Goal: Information Seeking & Learning: Learn about a topic

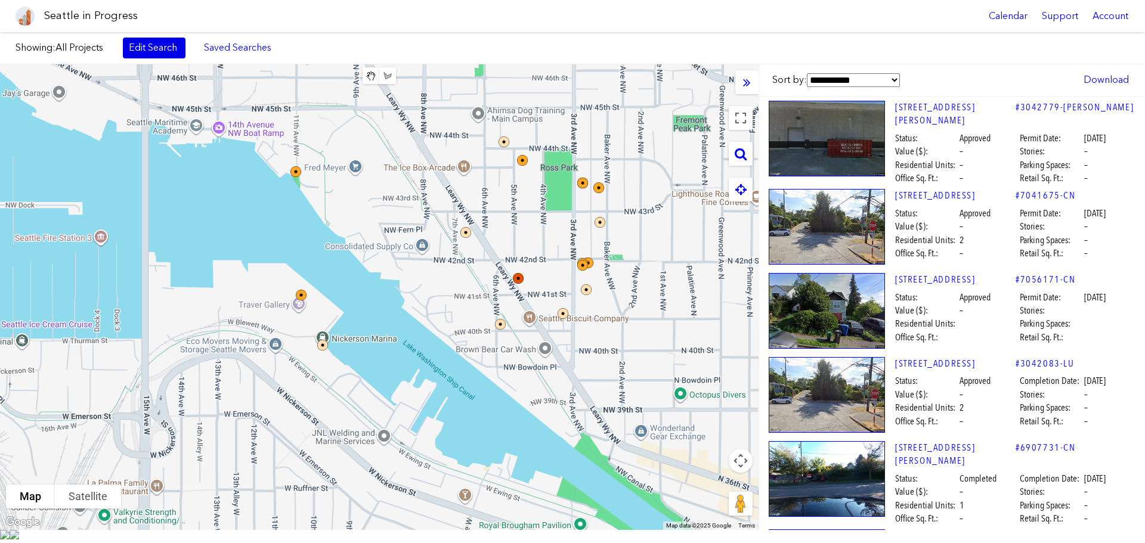
click at [150, 51] on link "Edit Search" at bounding box center [154, 48] width 63 height 20
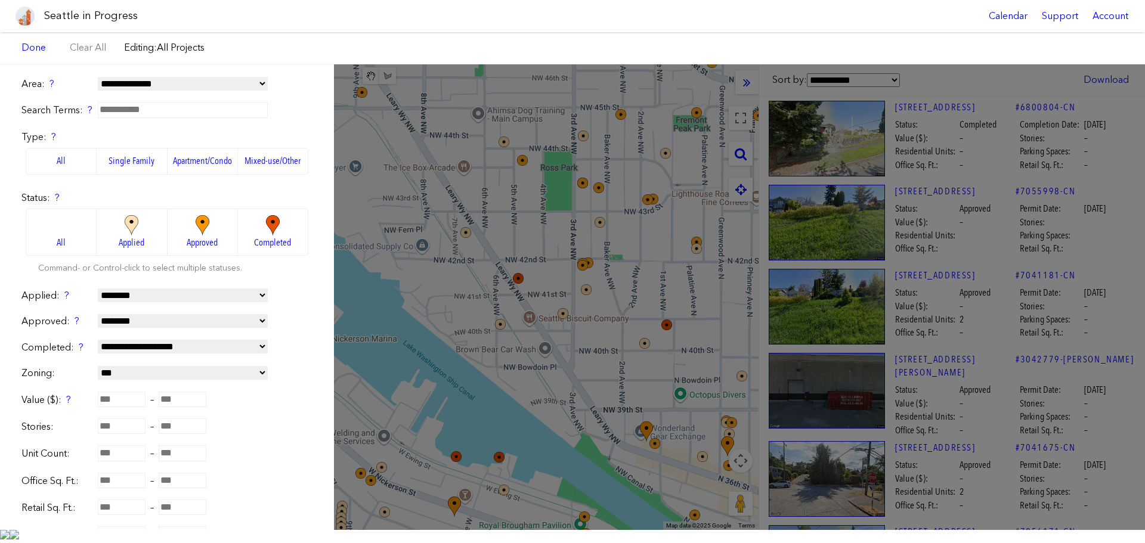
click at [185, 157] on label "Apartment/Condo" at bounding box center [203, 161] width 70 height 26
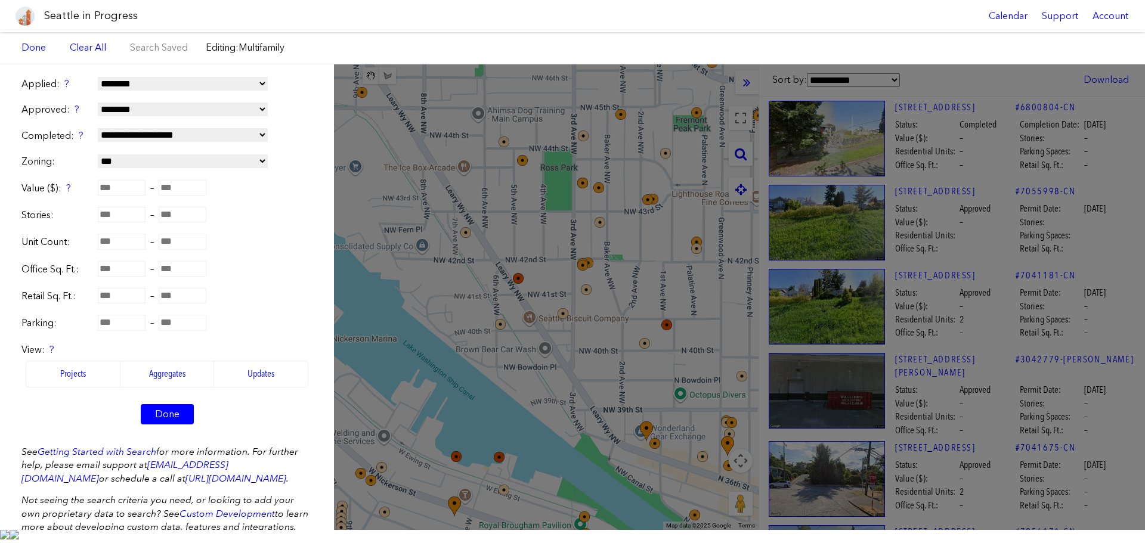
scroll to position [243, 0]
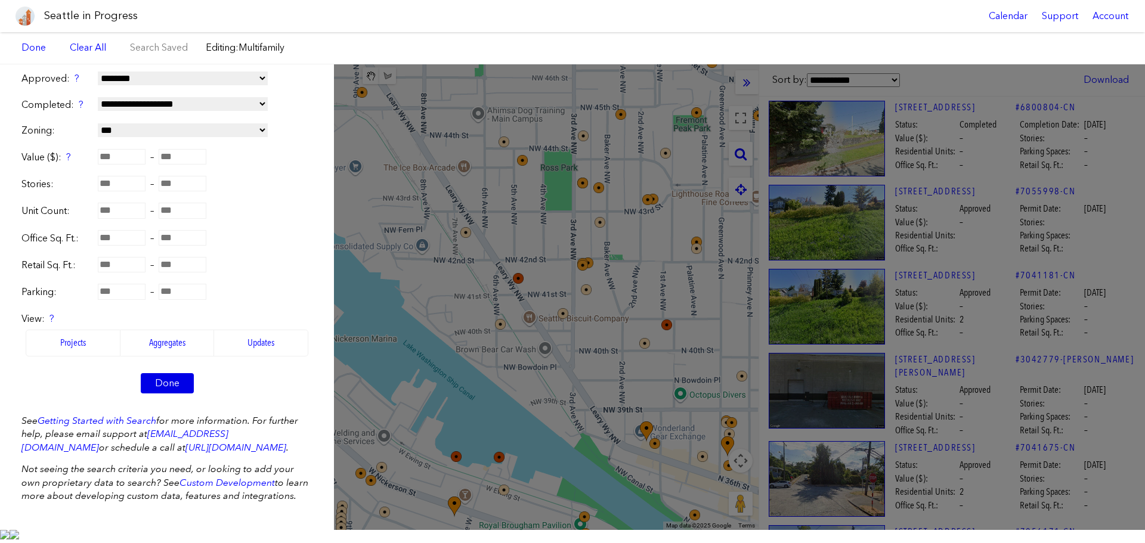
click at [169, 385] on link "Done" at bounding box center [167, 383] width 53 height 20
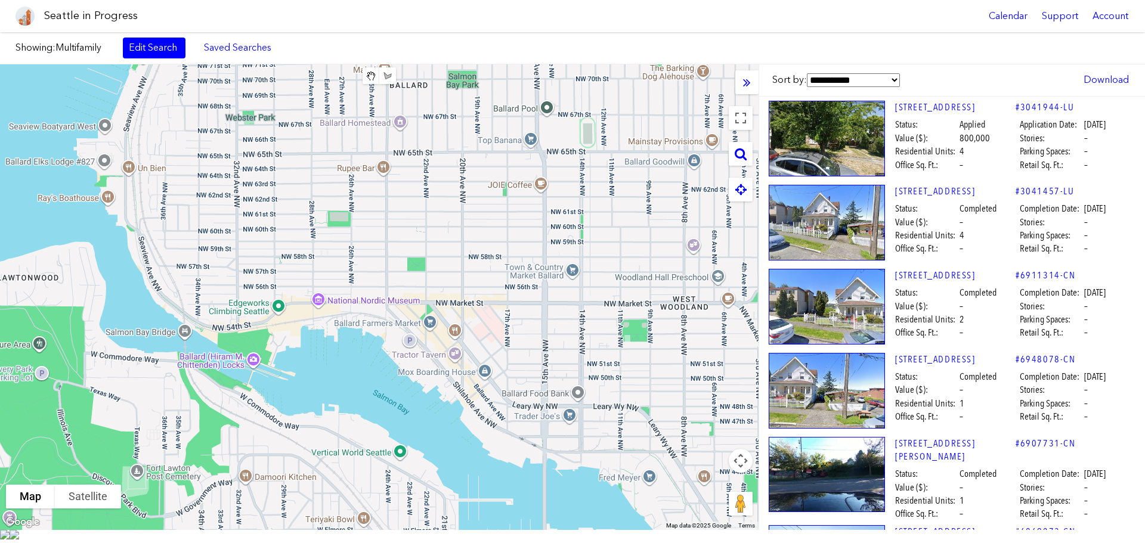
drag, startPoint x: 219, startPoint y: 147, endPoint x: 580, endPoint y: 470, distance: 484.6
click at [580, 470] on div "To navigate, press the arrow keys." at bounding box center [379, 297] width 759 height 466
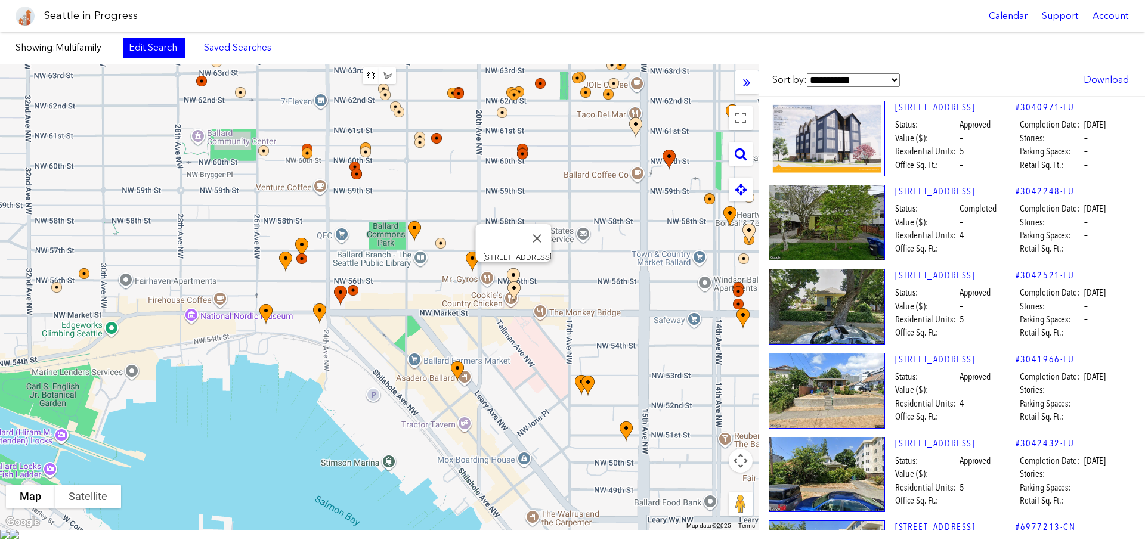
click at [514, 282] on img at bounding box center [520, 289] width 36 height 51
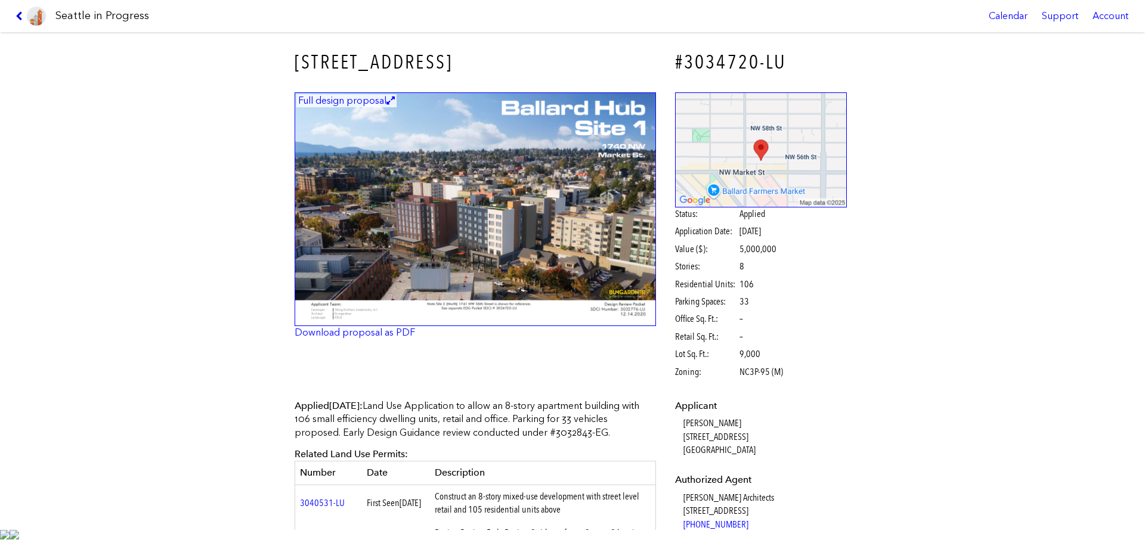
click at [18, 18] on icon at bounding box center [21, 16] width 11 height 10
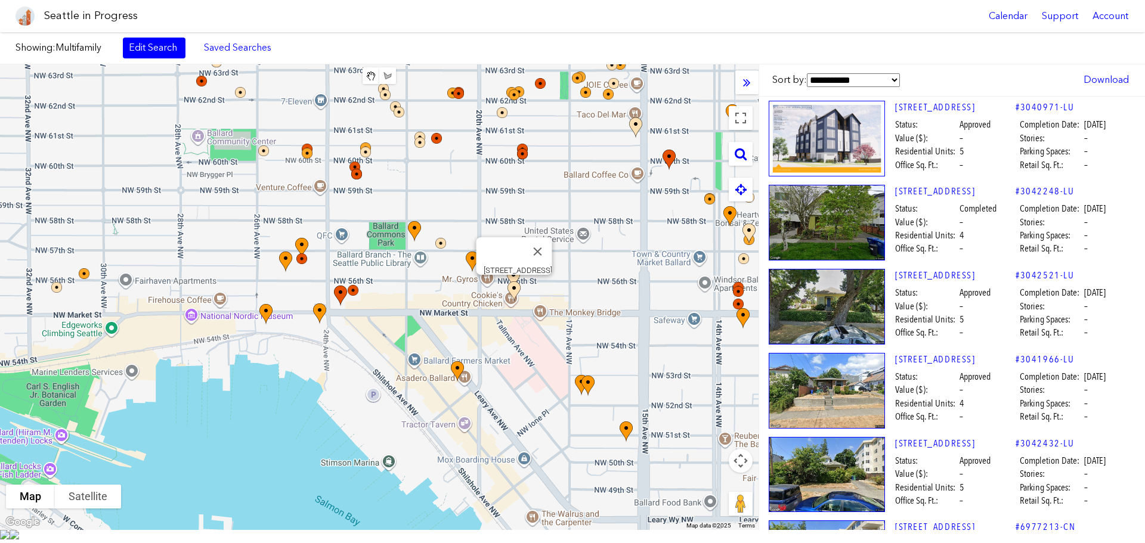
click at [511, 303] on img at bounding box center [521, 302] width 36 height 51
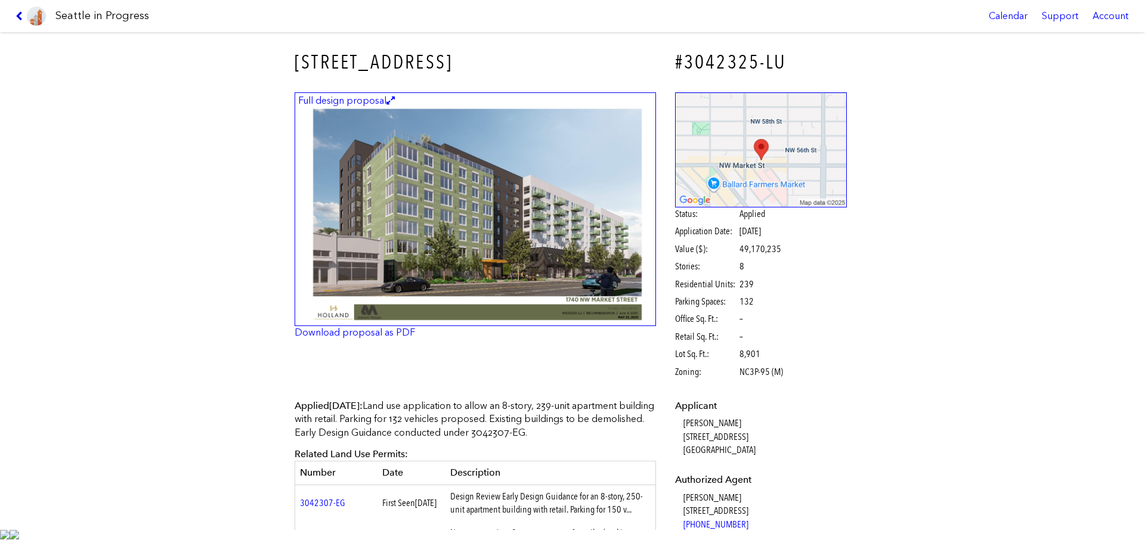
click at [26, 17] on icon at bounding box center [21, 16] width 11 height 10
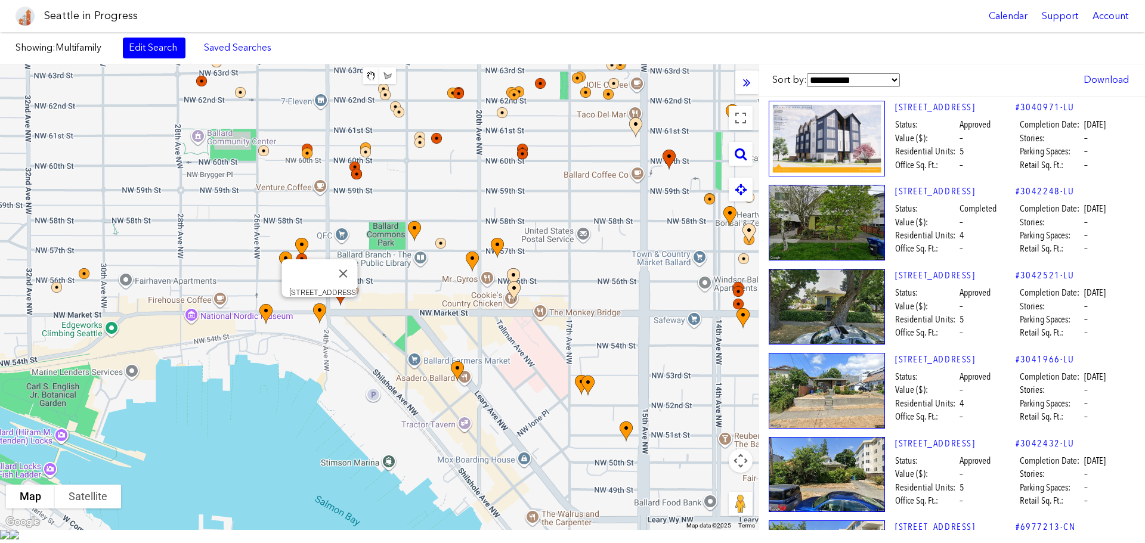
click at [319, 317] on img at bounding box center [326, 324] width 36 height 51
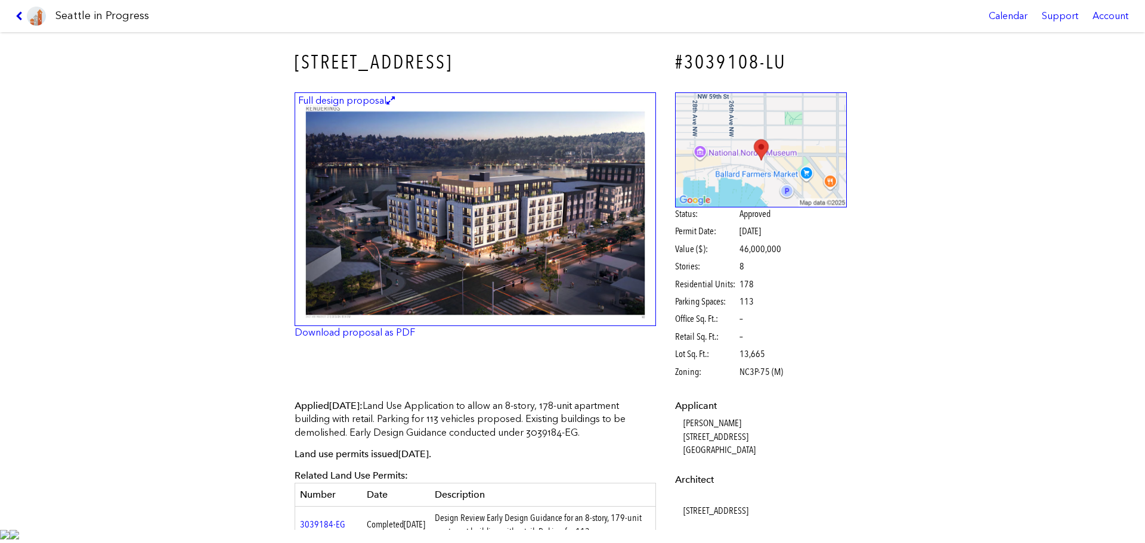
click at [17, 19] on icon at bounding box center [21, 16] width 11 height 10
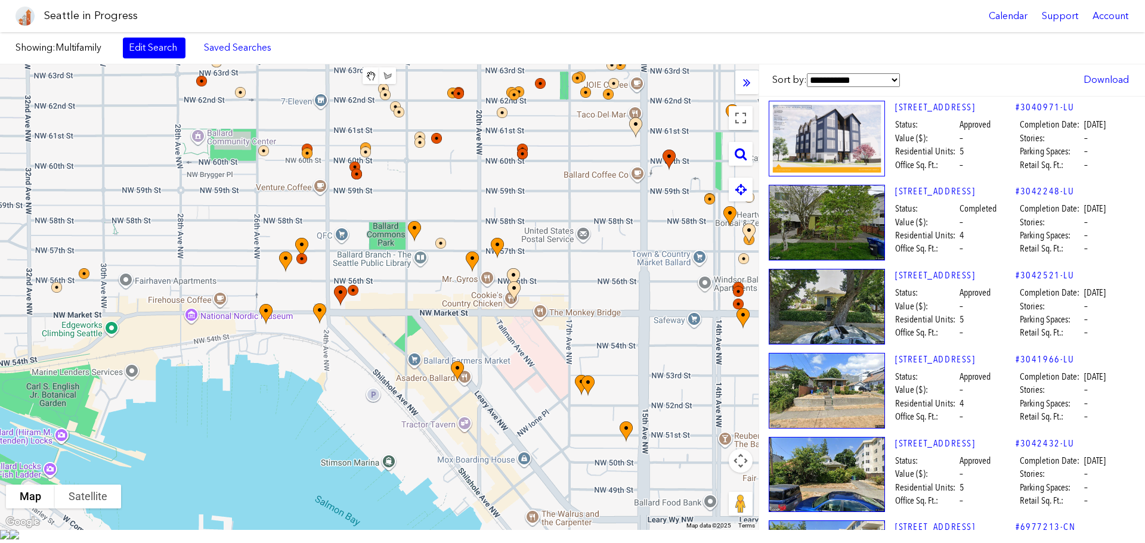
drag, startPoint x: 613, startPoint y: 347, endPoint x: 395, endPoint y: 358, distance: 217.4
click at [395, 358] on div "To navigate, press the arrow keys." at bounding box center [379, 297] width 759 height 466
click at [743, 329] on img at bounding box center [750, 329] width 36 height 51
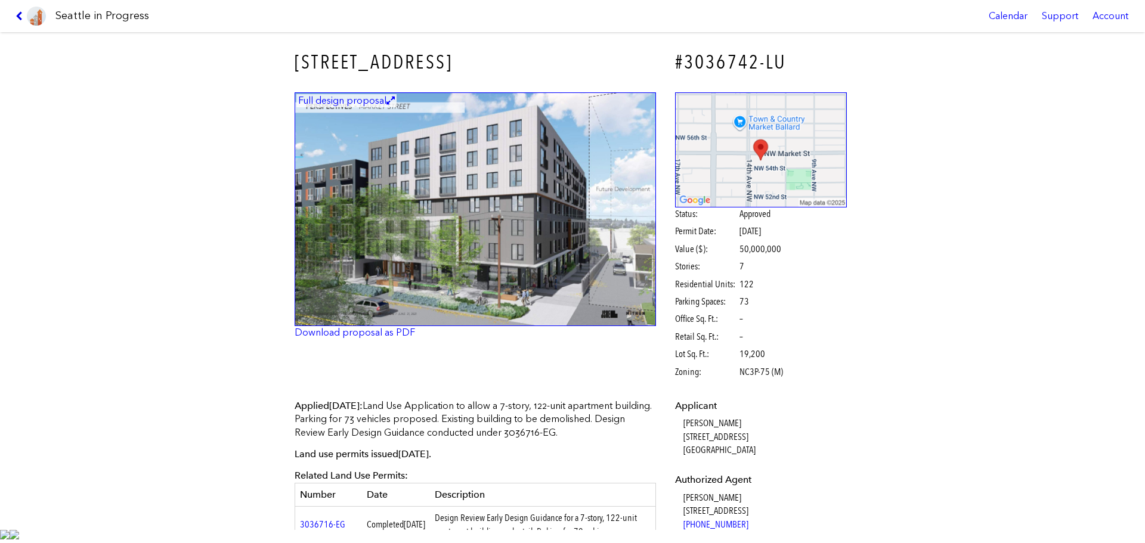
click at [21, 17] on icon at bounding box center [21, 16] width 11 height 10
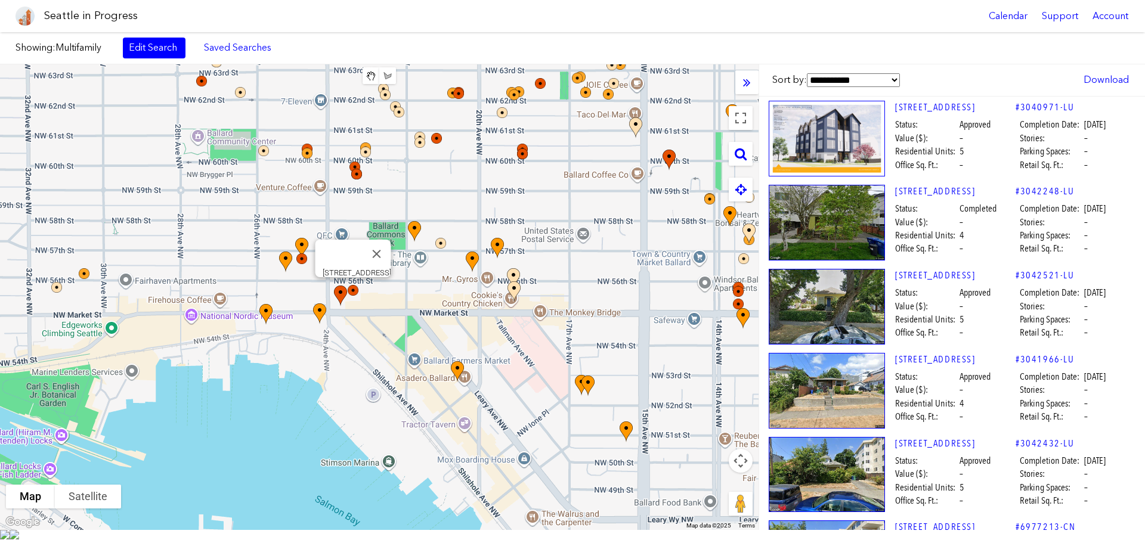
click at [372, 292] on div "To navigate, press the arrow keys. [STREET_ADDRESS]" at bounding box center [379, 297] width 759 height 466
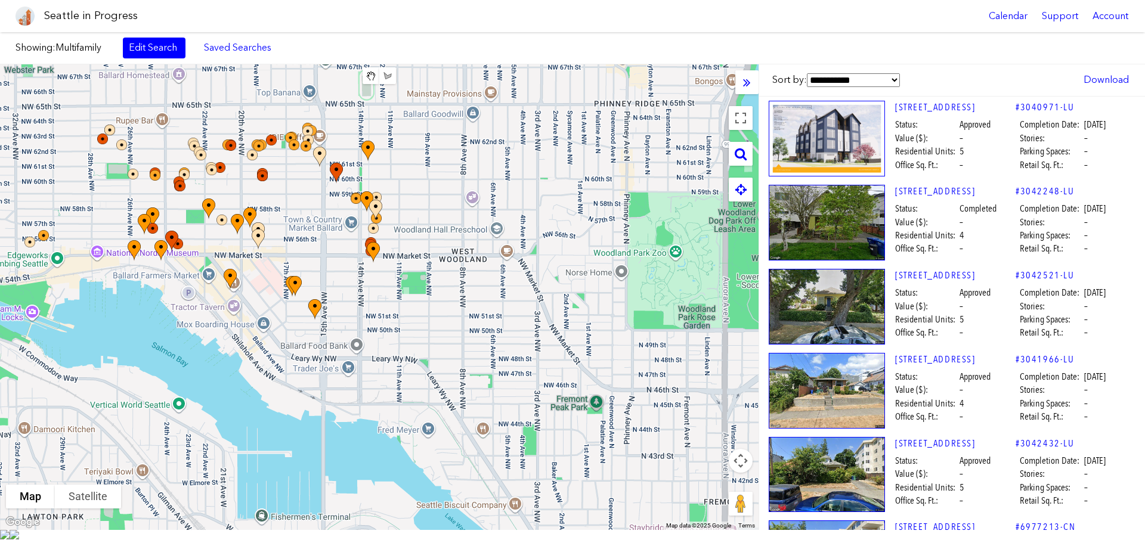
drag, startPoint x: 644, startPoint y: 370, endPoint x: 202, endPoint y: 162, distance: 488.6
click at [202, 161] on div "To navigate, press the arrow keys." at bounding box center [379, 297] width 759 height 466
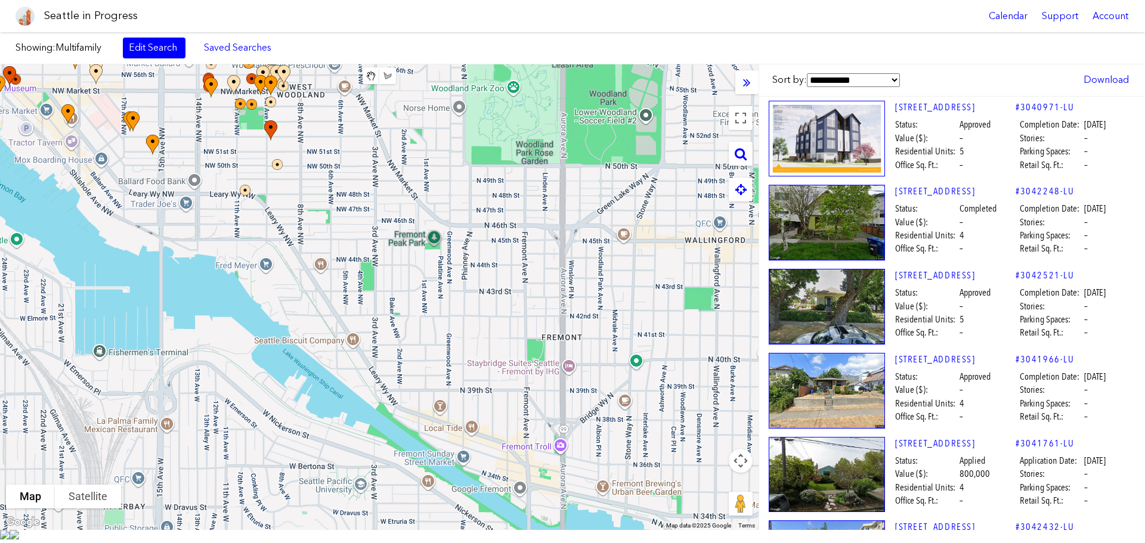
drag, startPoint x: 404, startPoint y: 374, endPoint x: 412, endPoint y: 335, distance: 39.7
click at [381, 312] on div "To navigate, press the arrow keys." at bounding box center [379, 297] width 759 height 466
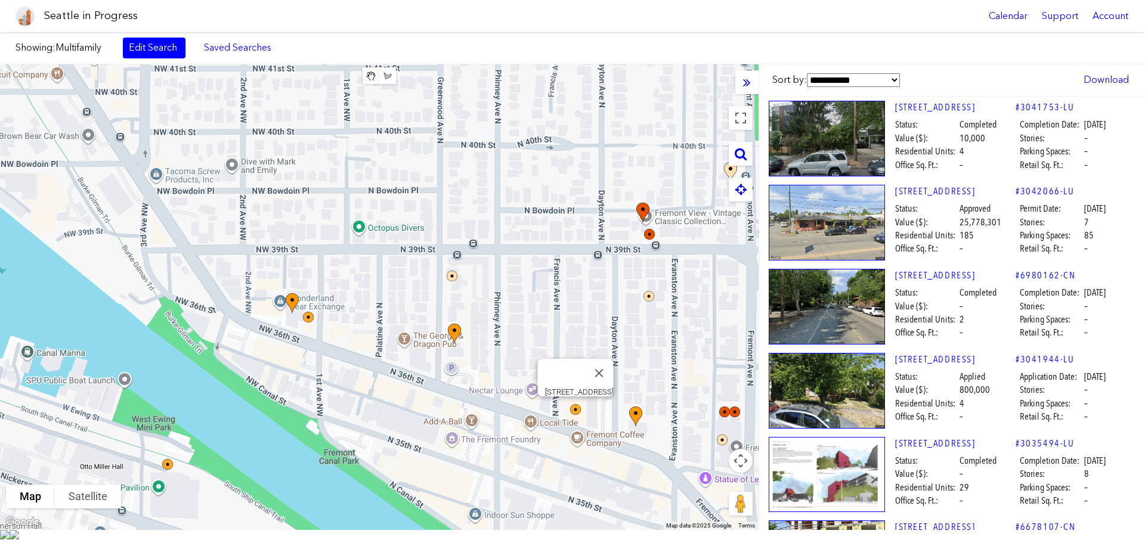
click at [579, 419] on img at bounding box center [583, 418] width 36 height 36
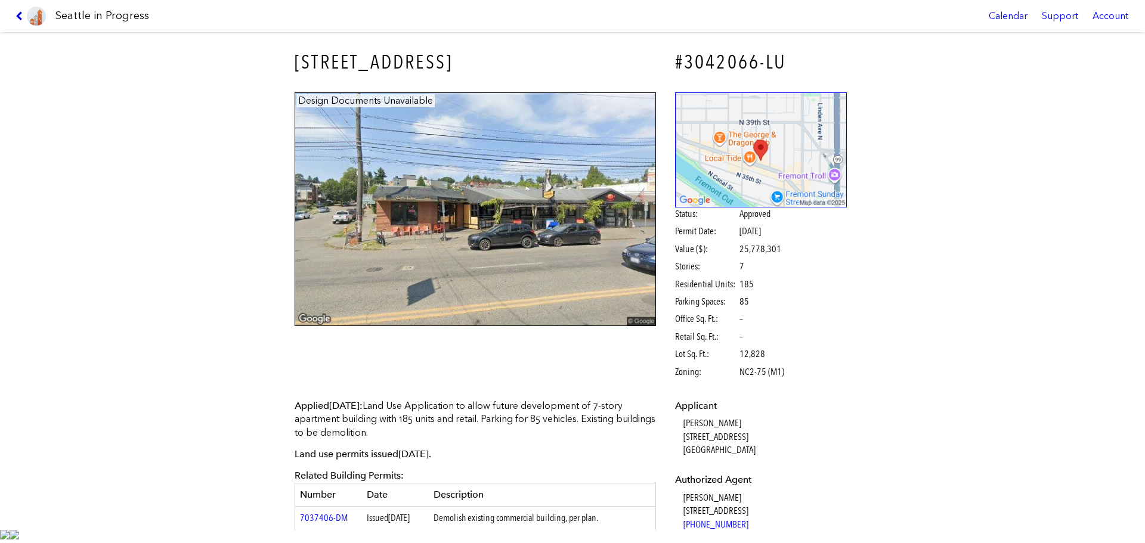
click at [24, 18] on icon at bounding box center [21, 16] width 11 height 10
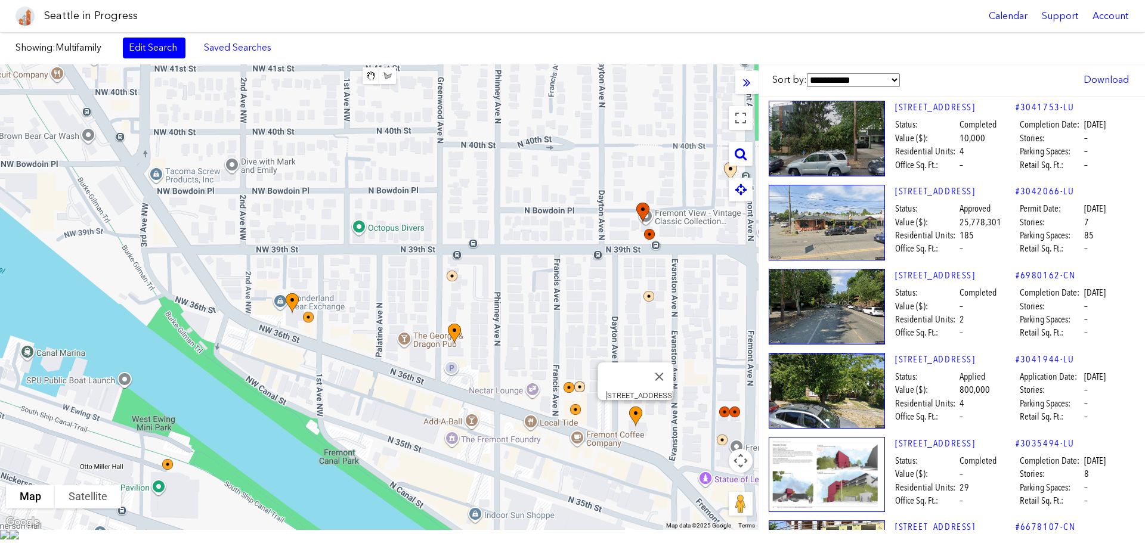
click at [635, 426] on img at bounding box center [643, 427] width 36 height 51
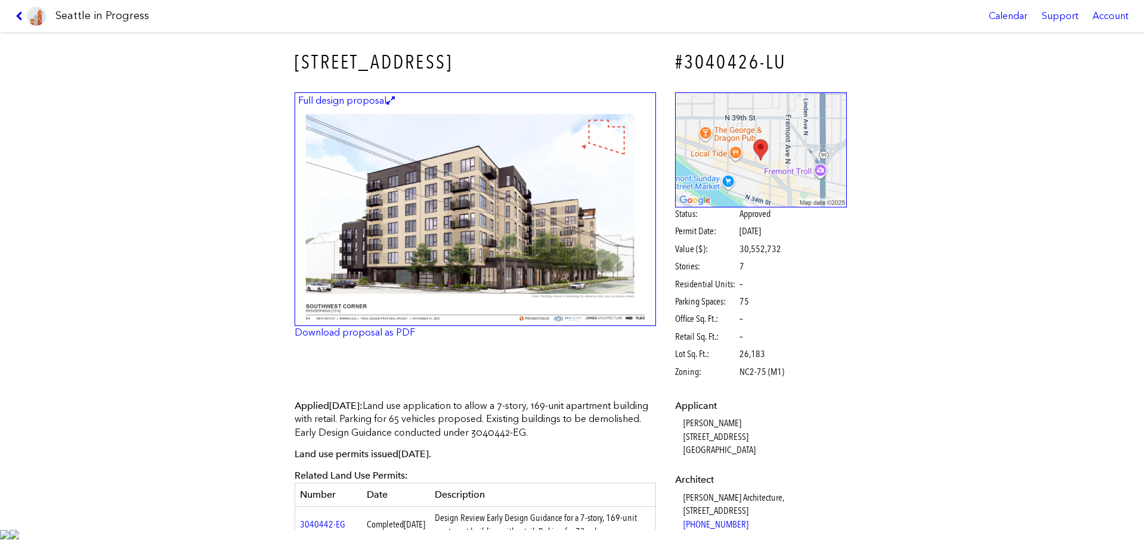
click at [21, 18] on icon at bounding box center [21, 16] width 11 height 10
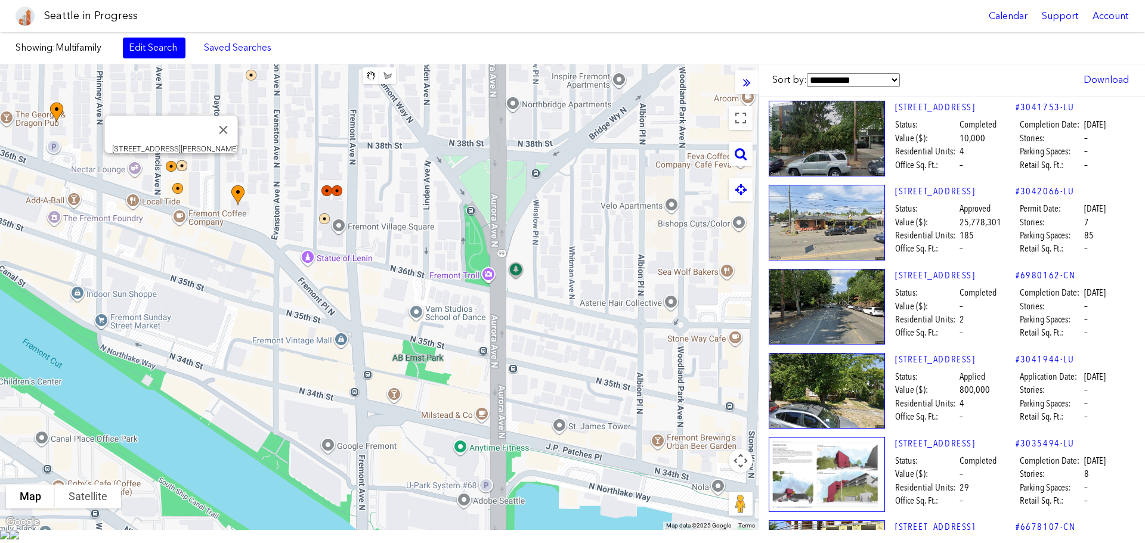
drag, startPoint x: 584, startPoint y: 402, endPoint x: 177, endPoint y: 174, distance: 466.8
click at [177, 174] on img at bounding box center [179, 174] width 36 height 36
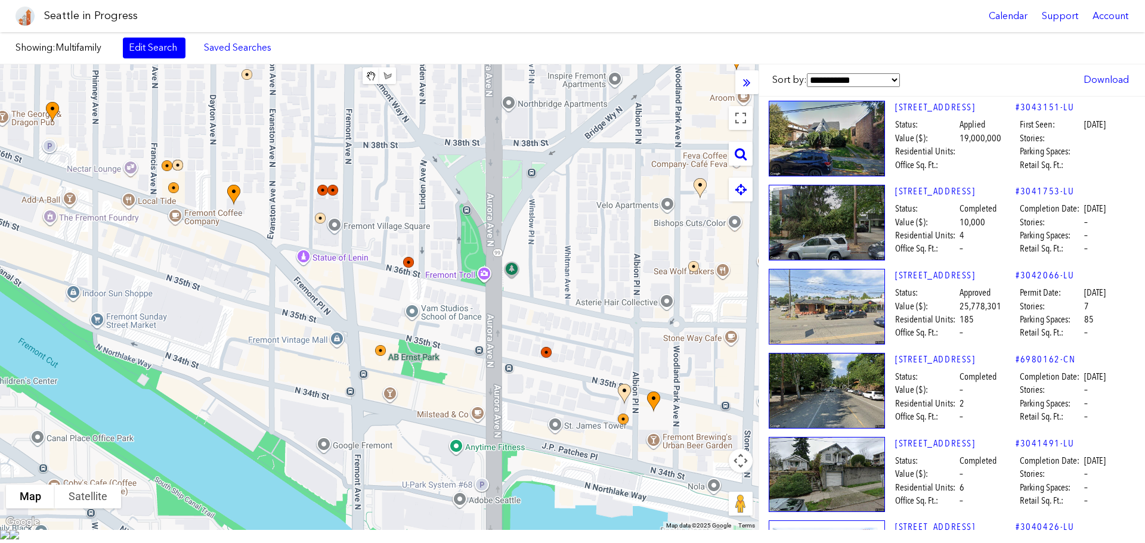
drag, startPoint x: 647, startPoint y: 410, endPoint x: 591, endPoint y: 395, distance: 57.3
click at [591, 395] on div "To navigate, press the arrow keys." at bounding box center [379, 297] width 759 height 466
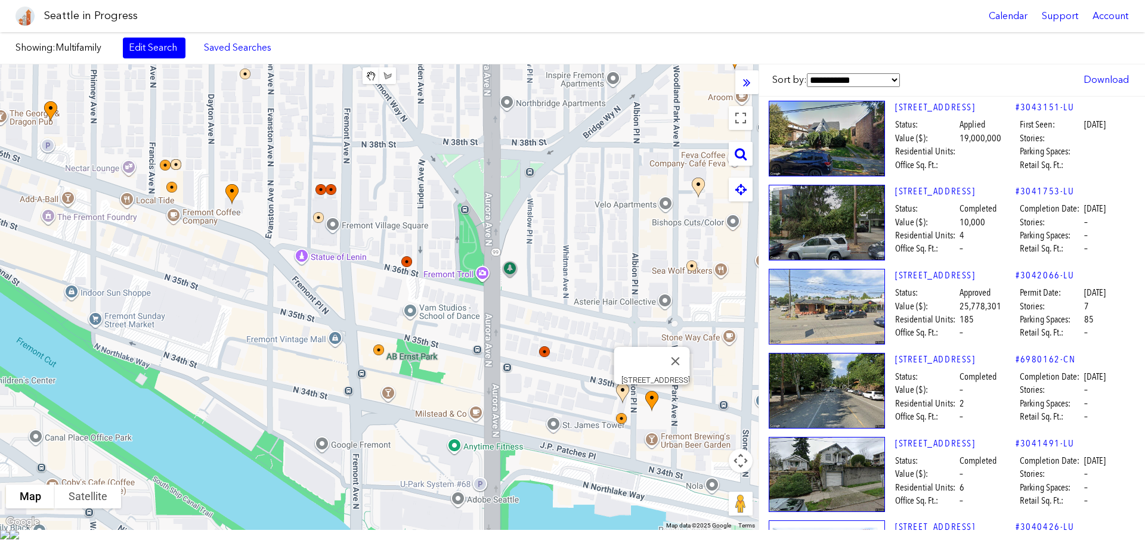
click at [655, 297] on div "To navigate, press the arrow keys." at bounding box center [758, 297] width 759 height 0
click at [649, 409] on img at bounding box center [659, 412] width 36 height 51
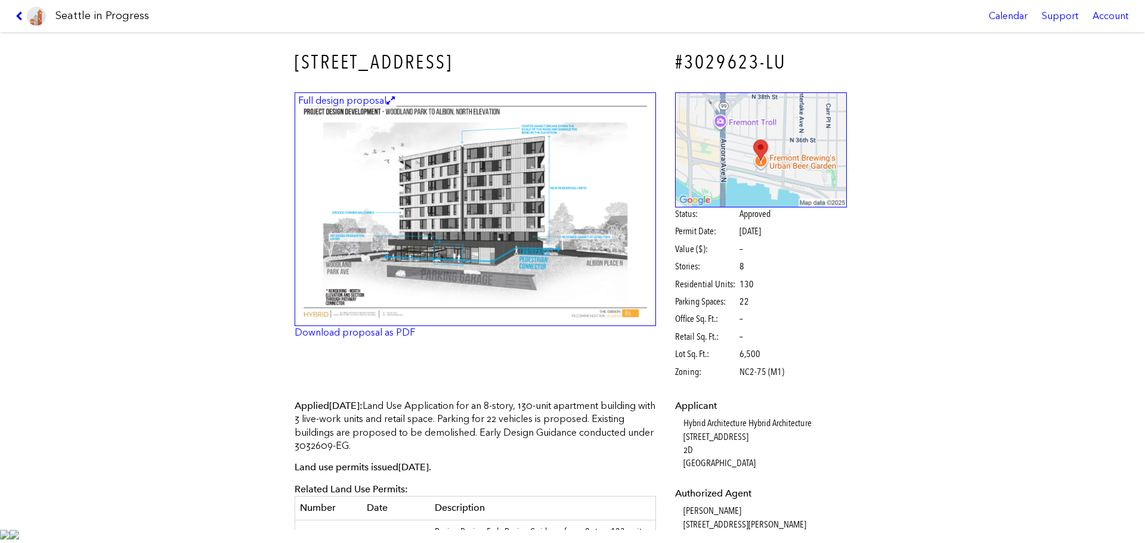
click at [29, 23] on img at bounding box center [36, 16] width 19 height 19
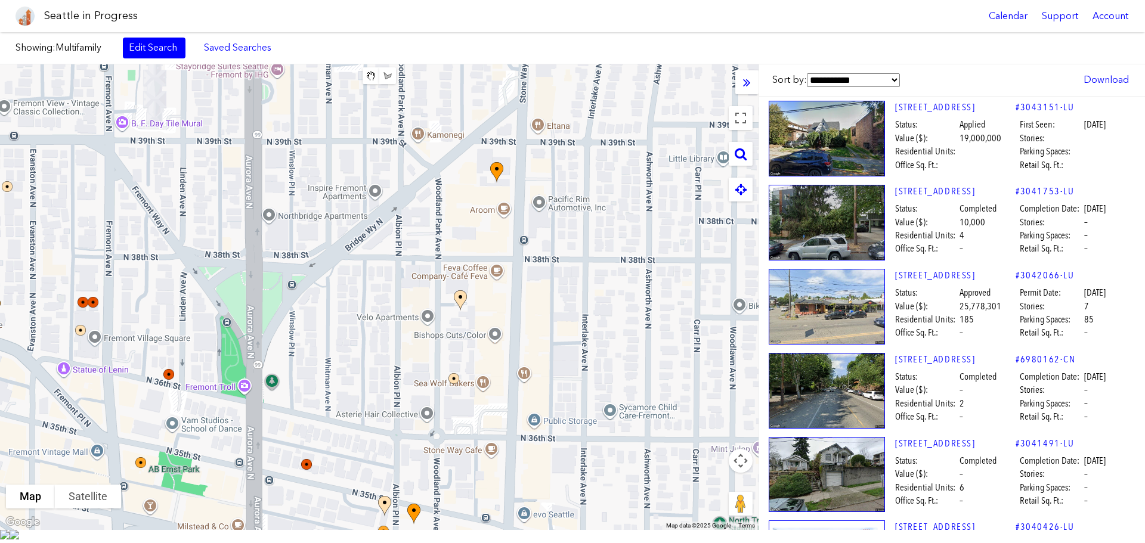
drag, startPoint x: 662, startPoint y: 229, endPoint x: 412, endPoint y: 350, distance: 277.2
click at [412, 350] on div "To navigate, press the arrow keys." at bounding box center [379, 297] width 759 height 466
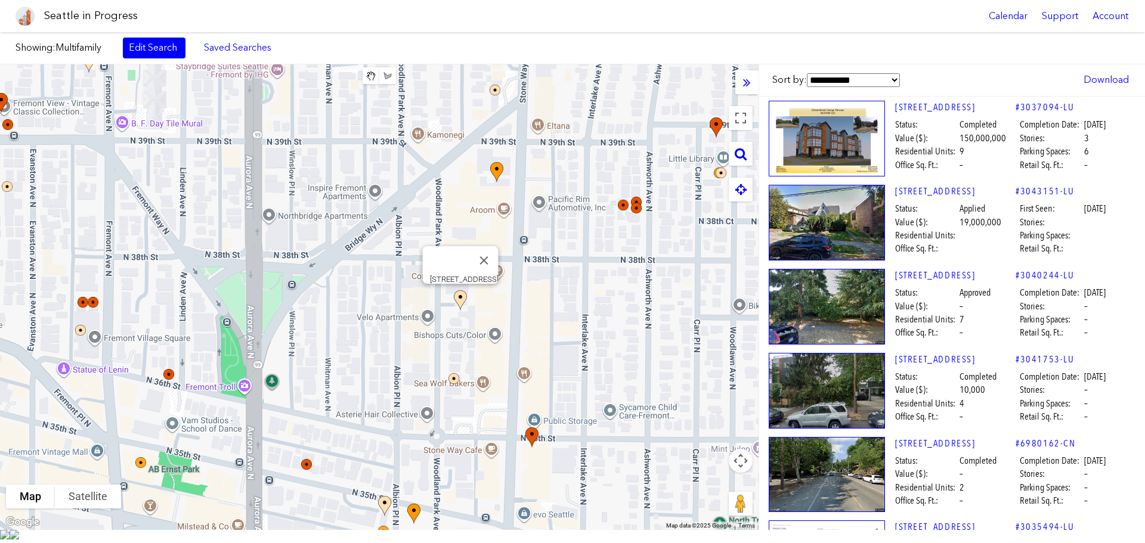
click at [459, 299] on img at bounding box center [467, 311] width 36 height 51
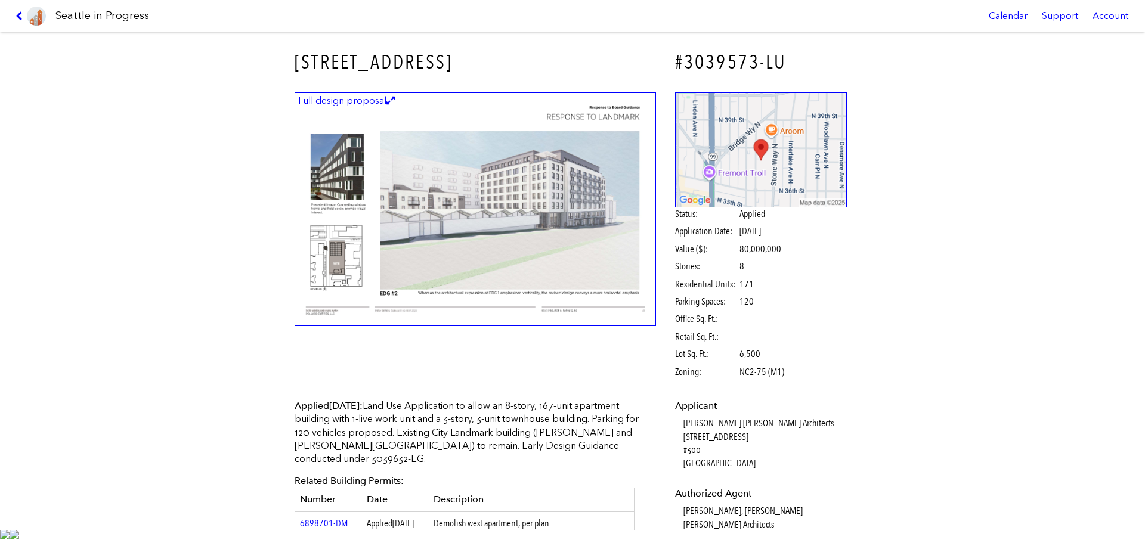
click at [28, 22] on img at bounding box center [36, 16] width 19 height 19
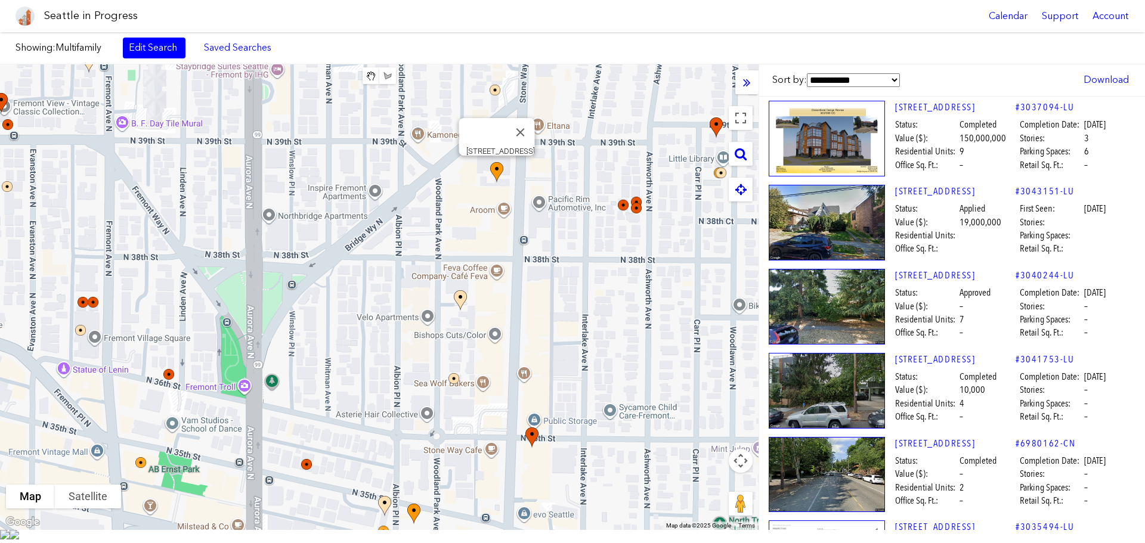
click at [494, 180] on img at bounding box center [504, 182] width 36 height 51
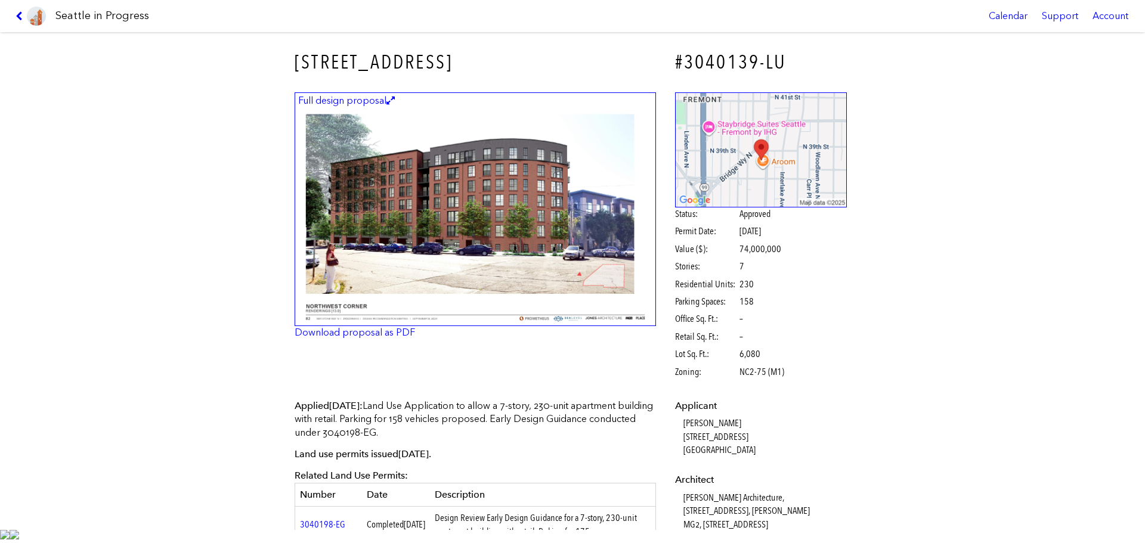
click at [23, 22] on link at bounding box center [31, 16] width 40 height 32
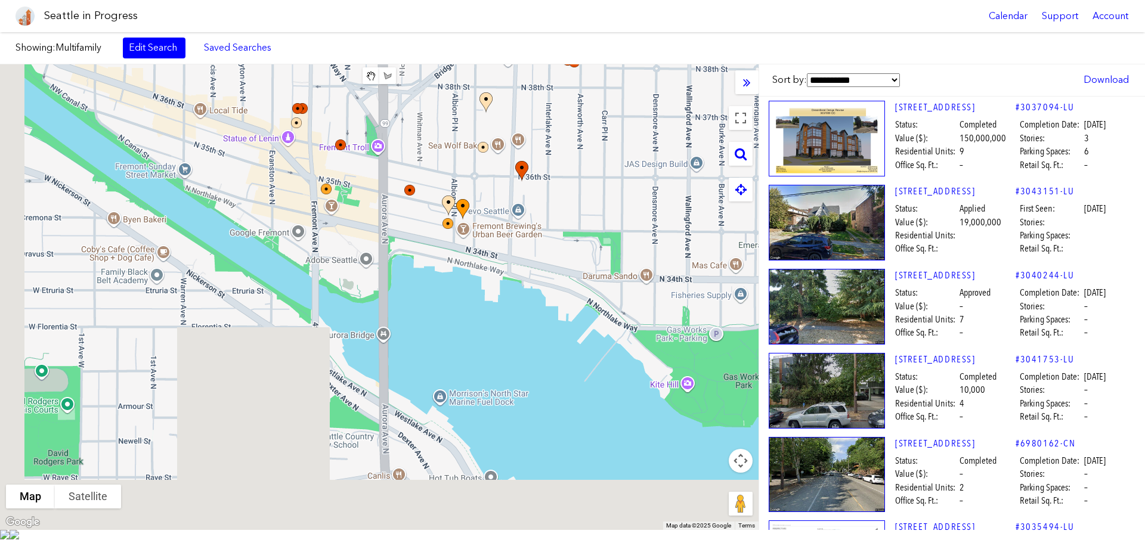
drag, startPoint x: 289, startPoint y: 444, endPoint x: 511, endPoint y: 283, distance: 274.2
click at [391, 17] on body "Seattle in Progress Calendar Support Account About [GEOGRAPHIC_DATA] in Progres…" at bounding box center [572, 271] width 1145 height 543
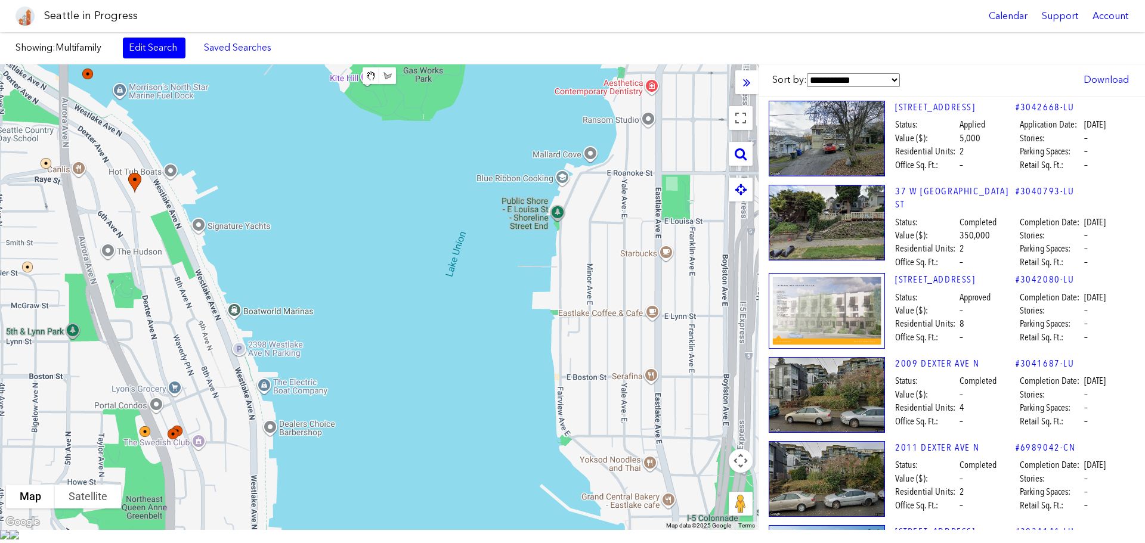
drag, startPoint x: 571, startPoint y: 341, endPoint x: 104, endPoint y: 203, distance: 487.7
click at [104, 203] on div "To navigate, press the arrow keys." at bounding box center [379, 297] width 759 height 466
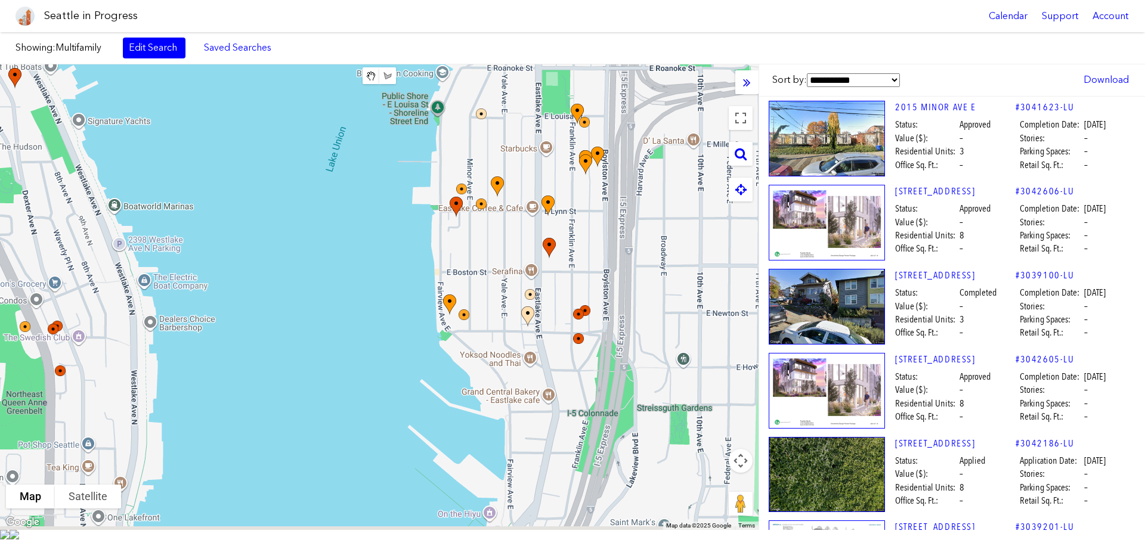
drag, startPoint x: 516, startPoint y: 236, endPoint x: 300, endPoint y: 119, distance: 245.8
click at [300, 119] on div "To navigate, press the arrow keys." at bounding box center [379, 297] width 759 height 466
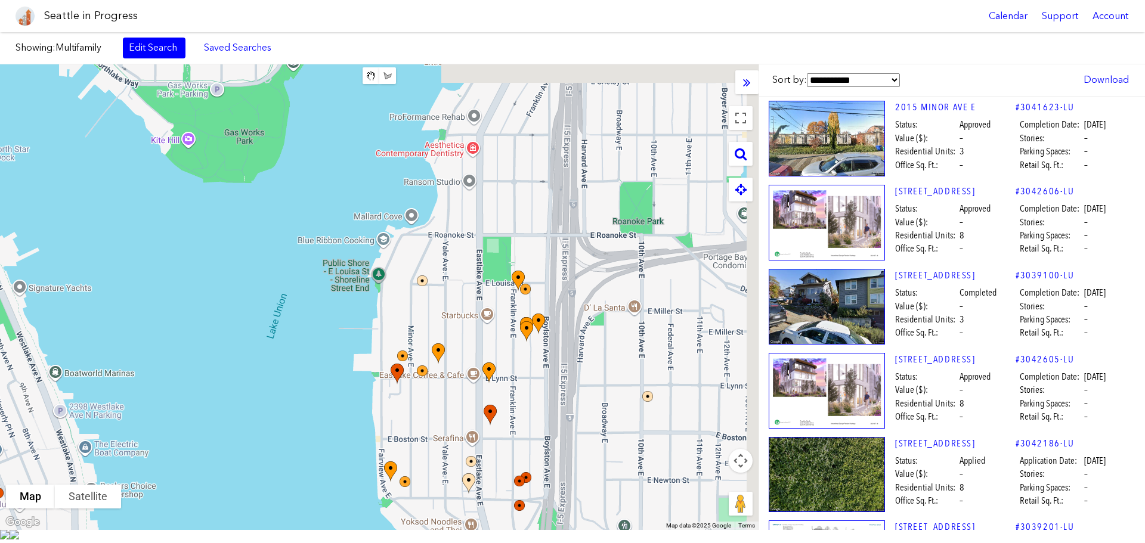
drag, startPoint x: 625, startPoint y: 187, endPoint x: 514, endPoint y: 571, distance: 400.2
click at [514, 543] on html "Seattle in Progress Calendar Support Account About [GEOGRAPHIC_DATA] in Progres…" at bounding box center [572, 271] width 1145 height 543
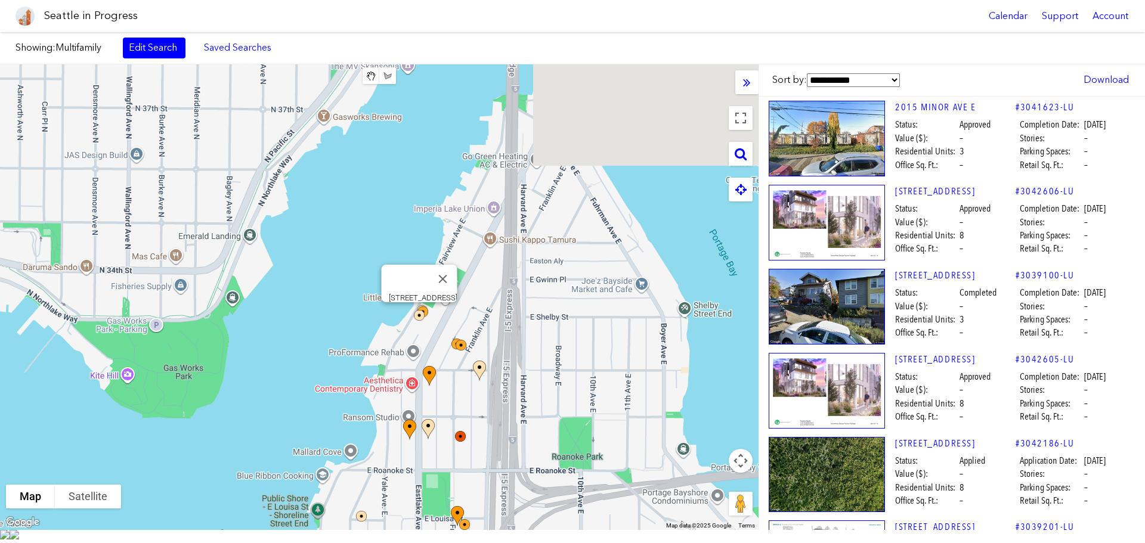
drag, startPoint x: 487, startPoint y: 125, endPoint x: 440, endPoint y: 338, distance: 218.7
click at [440, 338] on div "To navigate, press the arrow keys. [STREET_ADDRESS]" at bounding box center [379, 297] width 759 height 466
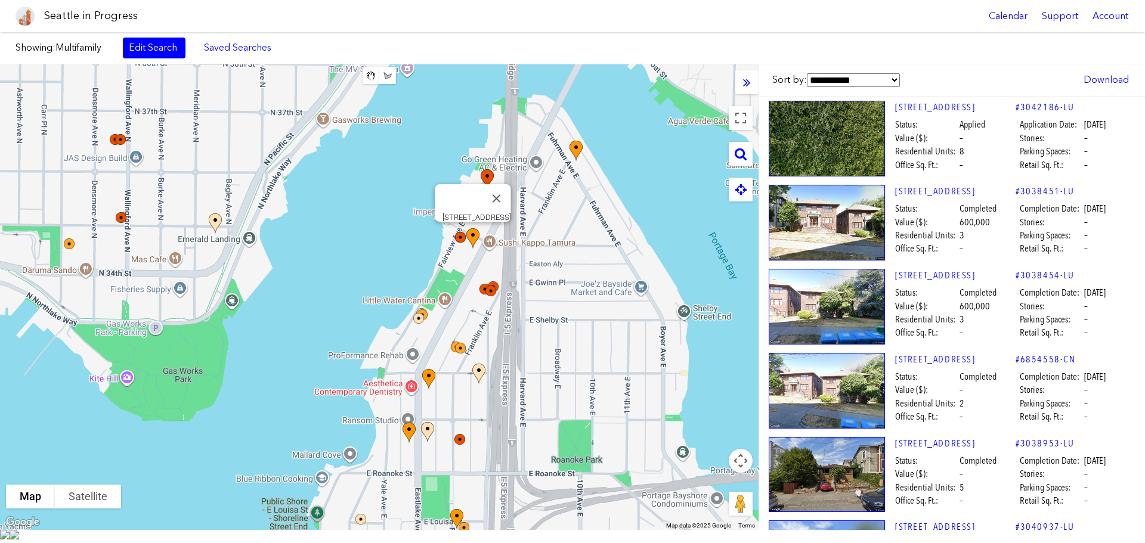
click at [475, 243] on img at bounding box center [480, 249] width 36 height 51
